Goal: Task Accomplishment & Management: Use online tool/utility

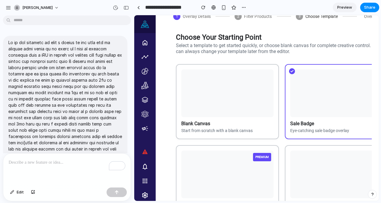
scroll to position [354, 0]
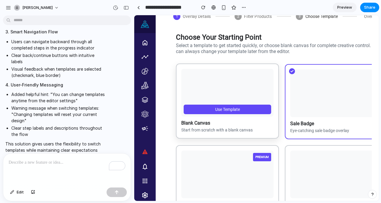
click at [233, 108] on button "Use Template" at bounding box center [228, 110] width 88 height 10
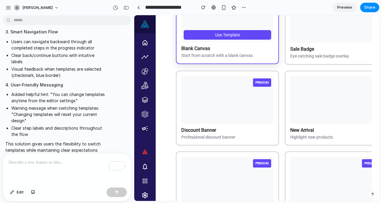
scroll to position [105, 0]
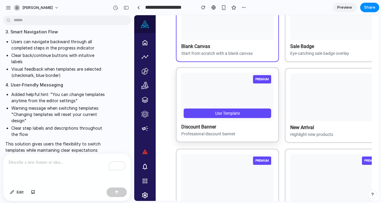
click at [240, 117] on button "Use Template" at bounding box center [228, 113] width 88 height 10
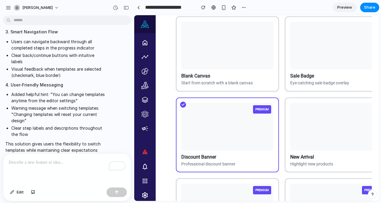
scroll to position [188, 0]
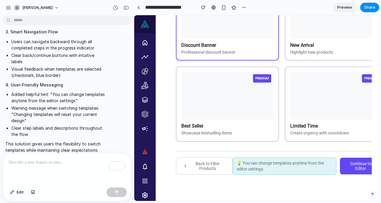
click at [356, 163] on button "Continue to Editor" at bounding box center [364, 166] width 48 height 17
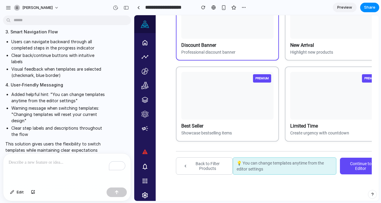
click at [356, 163] on button "Continue to Editor" at bounding box center [364, 166] width 48 height 17
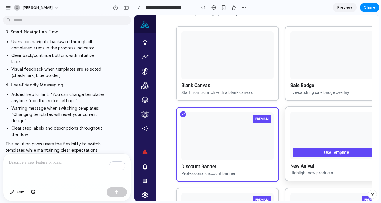
scroll to position [0, 0]
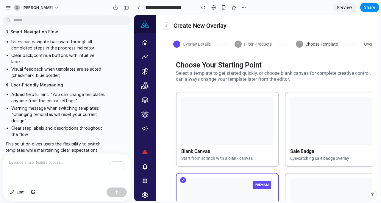
click at [50, 161] on p "To enrich screen reader interactions, please activate Accessibility in Grammarl…" at bounding box center [67, 162] width 117 height 7
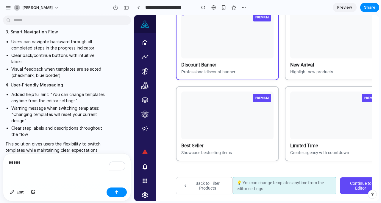
scroll to position [188, 0]
